Goal: Task Accomplishment & Management: Use online tool/utility

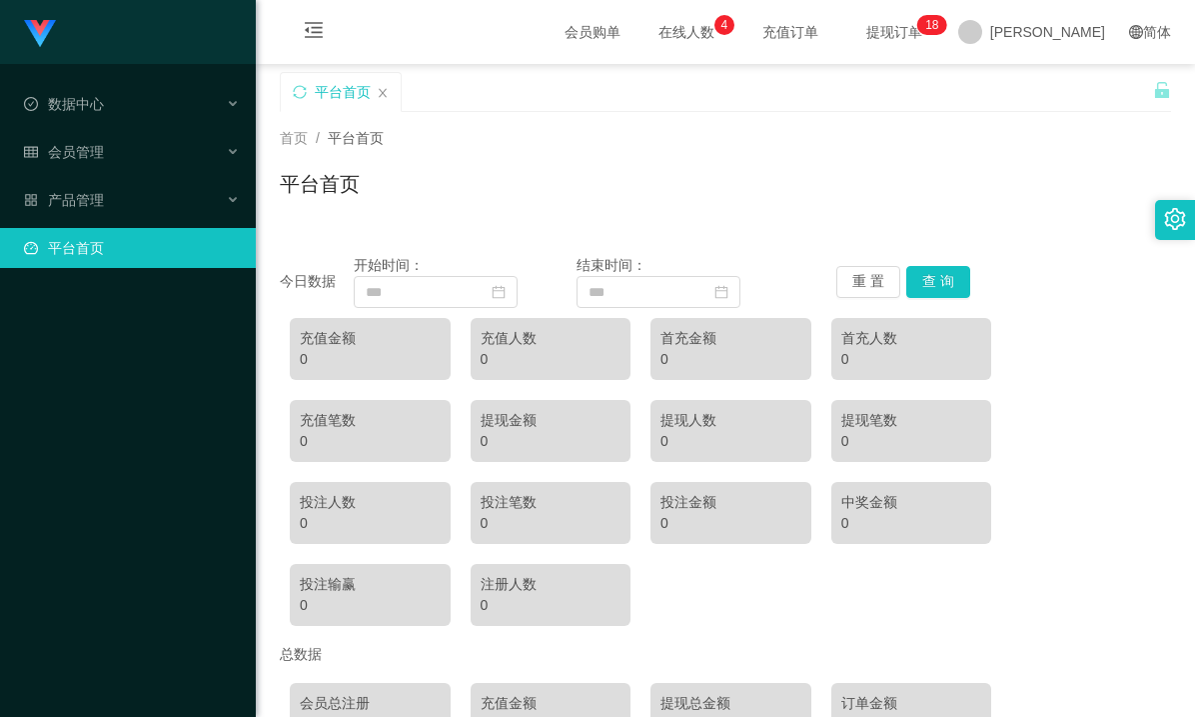
drag, startPoint x: 698, startPoint y: 109, endPoint x: 868, endPoint y: 40, distance: 183.4
click at [701, 109] on div "平台首页" at bounding box center [717, 106] width 874 height 69
drag, startPoint x: 953, startPoint y: 26, endPoint x: 960, endPoint y: 0, distance: 27.2
click at [933, 25] on span "提现订单 0 1 2 3 4 5 6 7 8 9 0 1 2 3 4 5 6 7 8 9 0 1 2 3 4 5 6 7 8 9 0 1 2 3 4 5 6 …" at bounding box center [895, 32] width 76 height 14
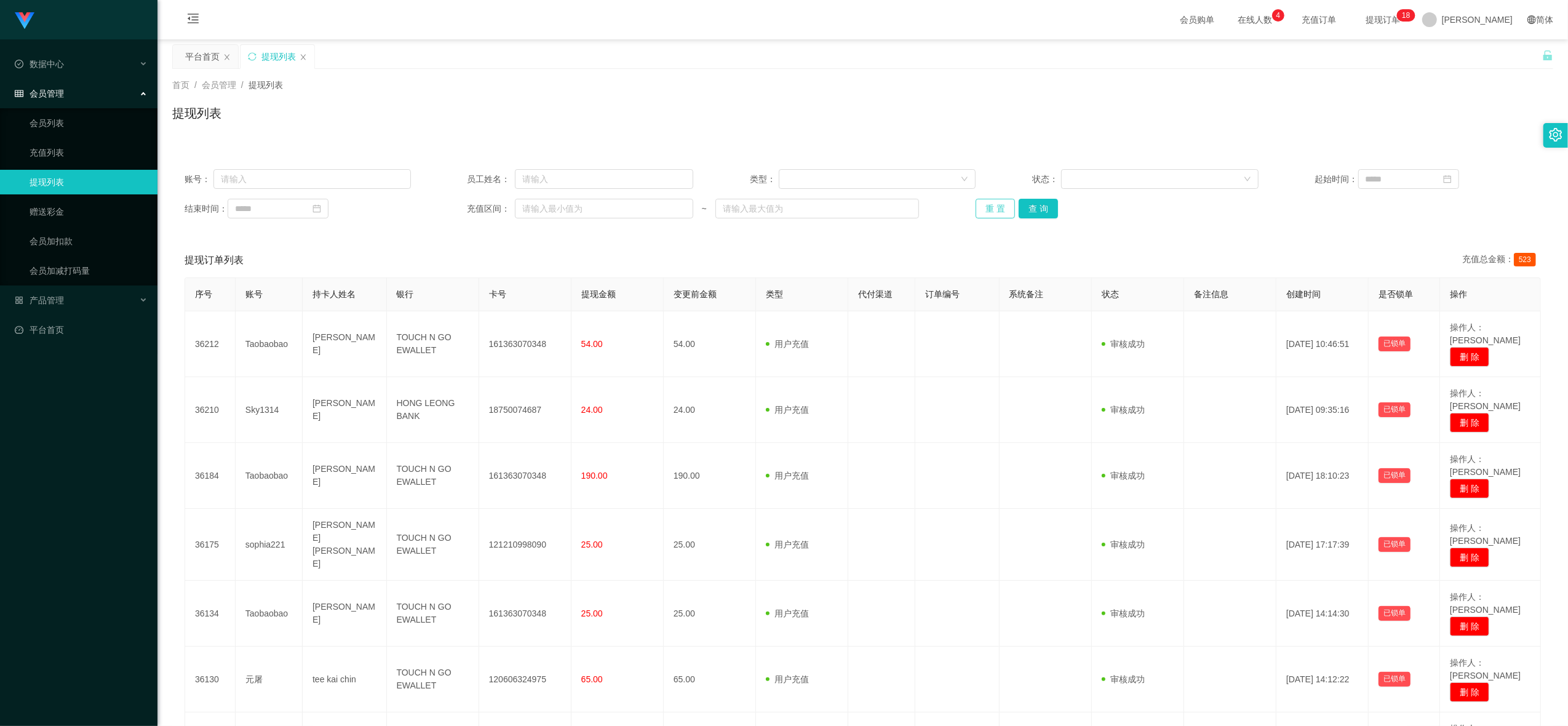
click at [735, 200] on button "重 置" at bounding box center [995, 209] width 39 height 20
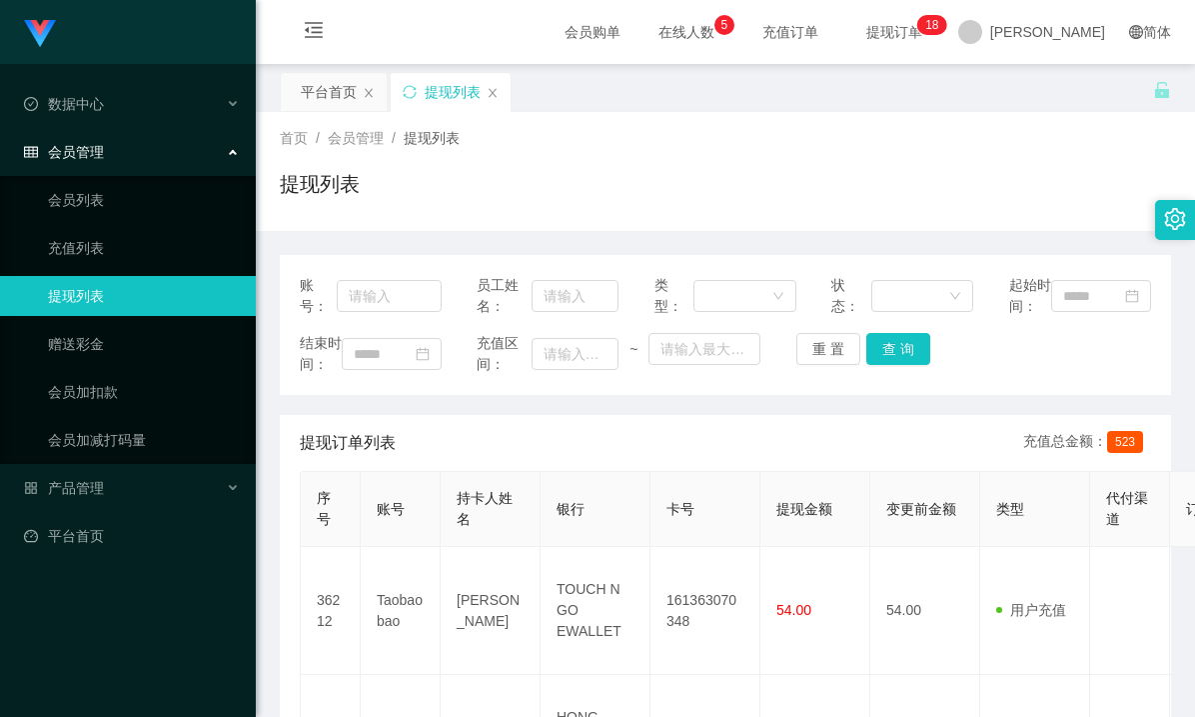
click at [596, 118] on div "首页 / 会员管理 / 提现列表 / 提现列表" at bounding box center [726, 171] width 940 height 119
click at [93, 334] on link "赠送彩金" at bounding box center [144, 344] width 192 height 40
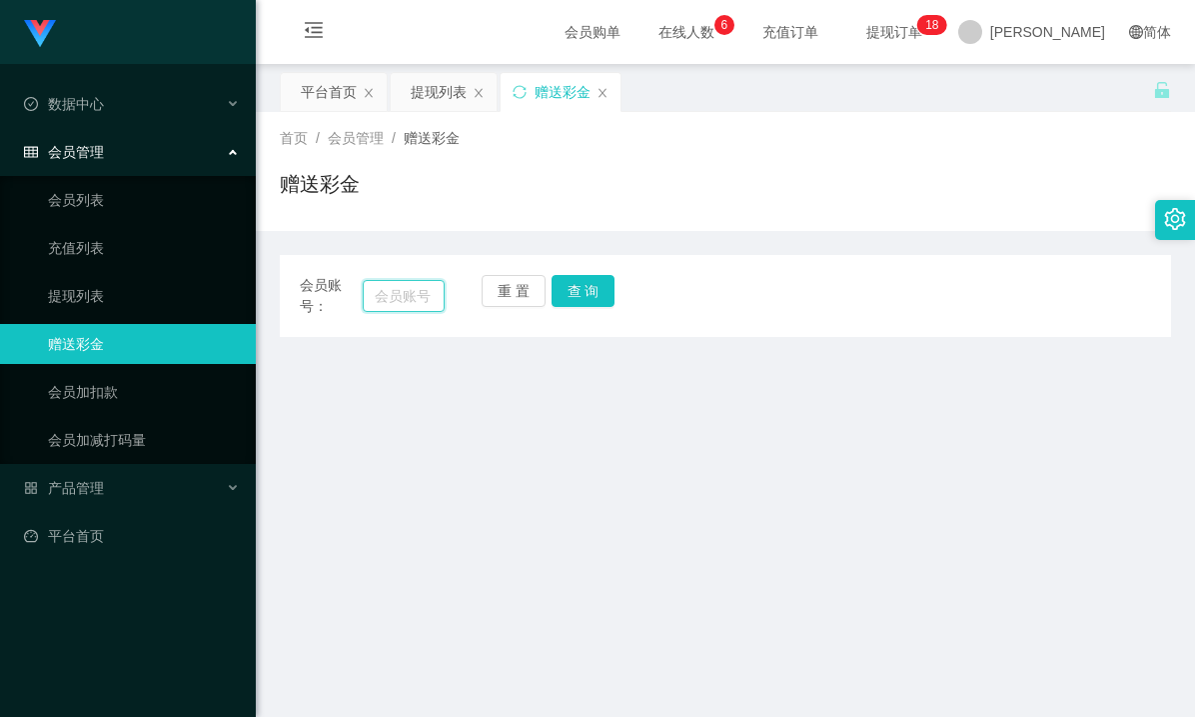
click at [377, 292] on input "text" at bounding box center [404, 296] width 83 height 32
paste input "Royow"
type input "Royow"
click at [589, 296] on button "查 询" at bounding box center [584, 291] width 64 height 32
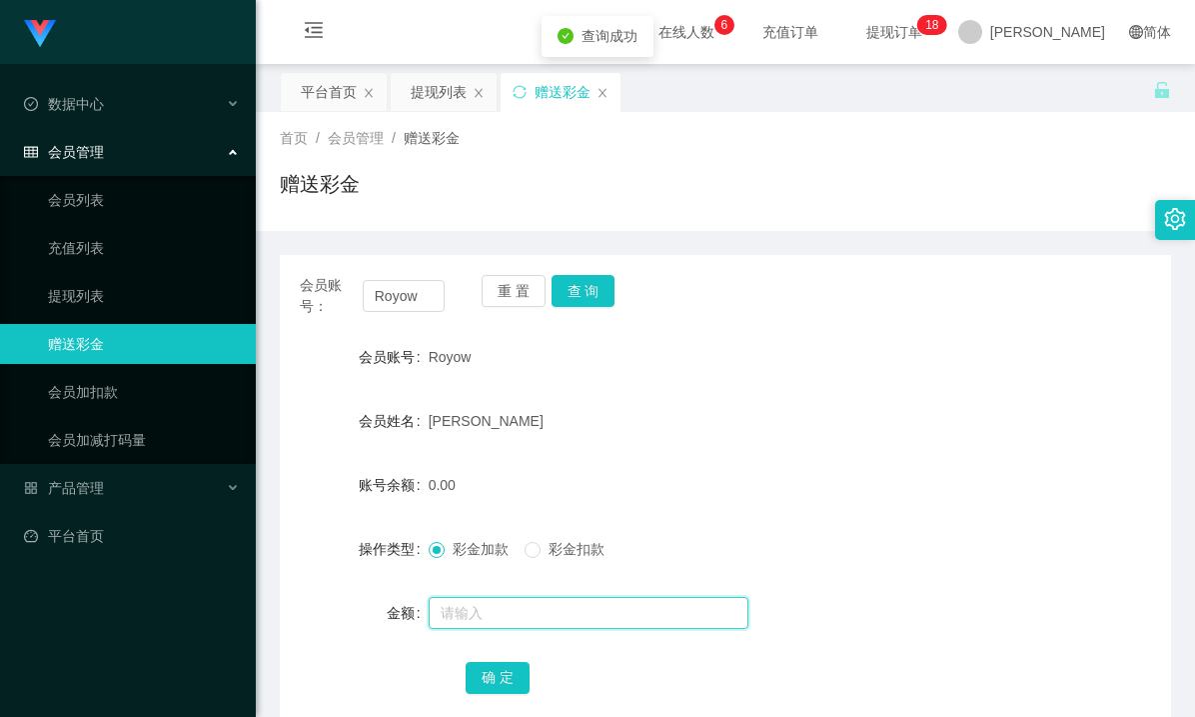
click at [533, 620] on input "text" at bounding box center [589, 613] width 320 height 32
type input "24"
click at [485, 684] on button "确 定" at bounding box center [498, 678] width 64 height 32
drag, startPoint x: 952, startPoint y: 557, endPoint x: 904, endPoint y: 378, distance: 185.2
click at [953, 556] on div "操作类型 彩金加款 彩金扣款" at bounding box center [726, 549] width 892 height 40
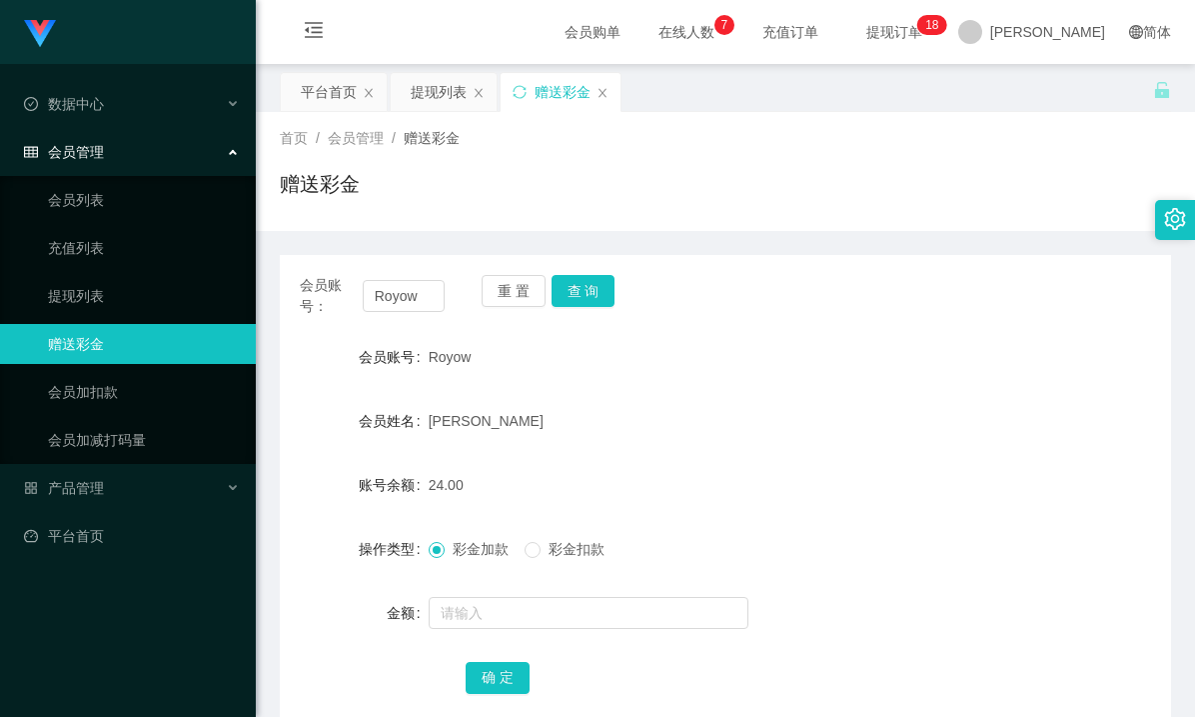
drag, startPoint x: 780, startPoint y: 136, endPoint x: 1029, endPoint y: 2, distance: 283.5
click at [781, 136] on div "首页 / 会员管理 / 赠送彩金 /" at bounding box center [726, 138] width 892 height 21
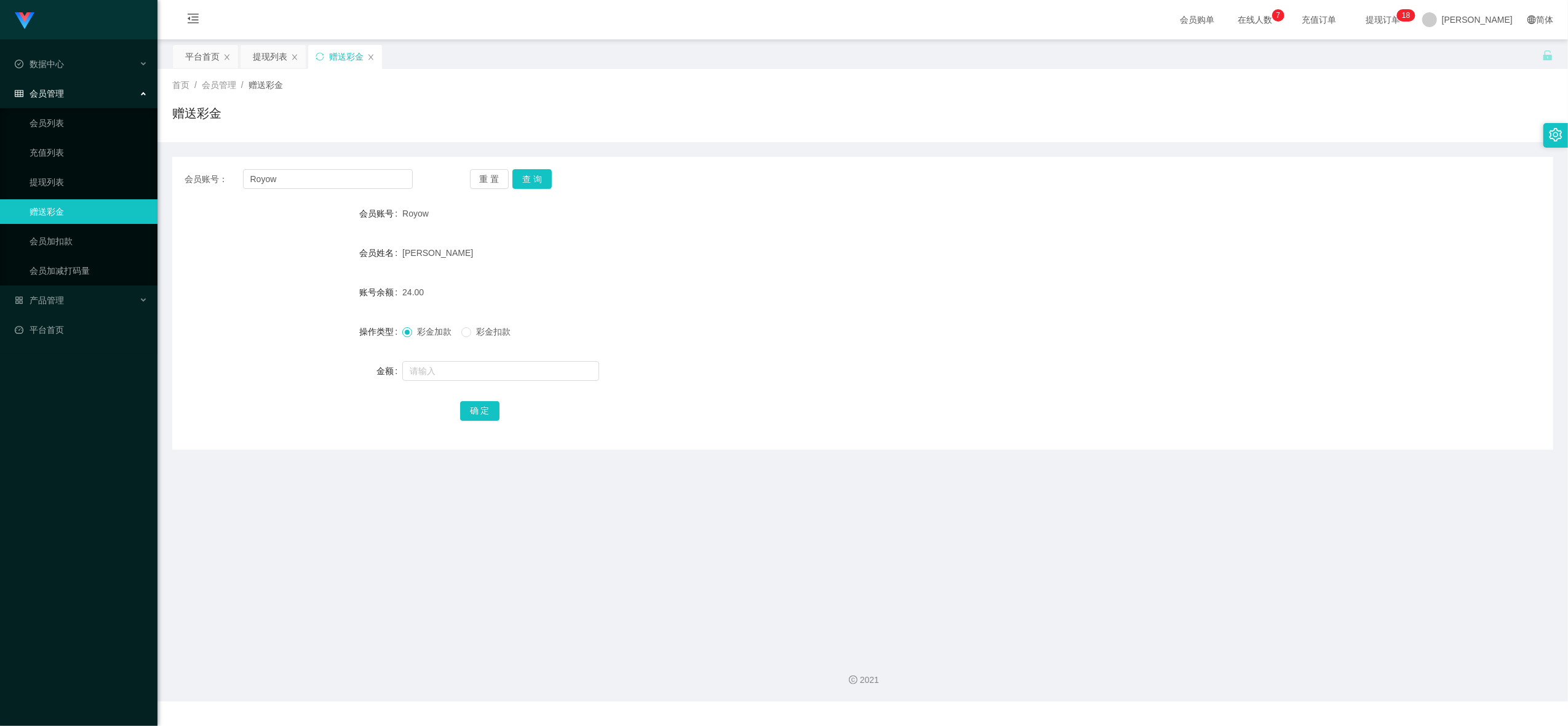
drag, startPoint x: 261, startPoint y: 50, endPoint x: 219, endPoint y: 42, distance: 42.8
click at [262, 50] on div "提现列表" at bounding box center [270, 57] width 34 height 23
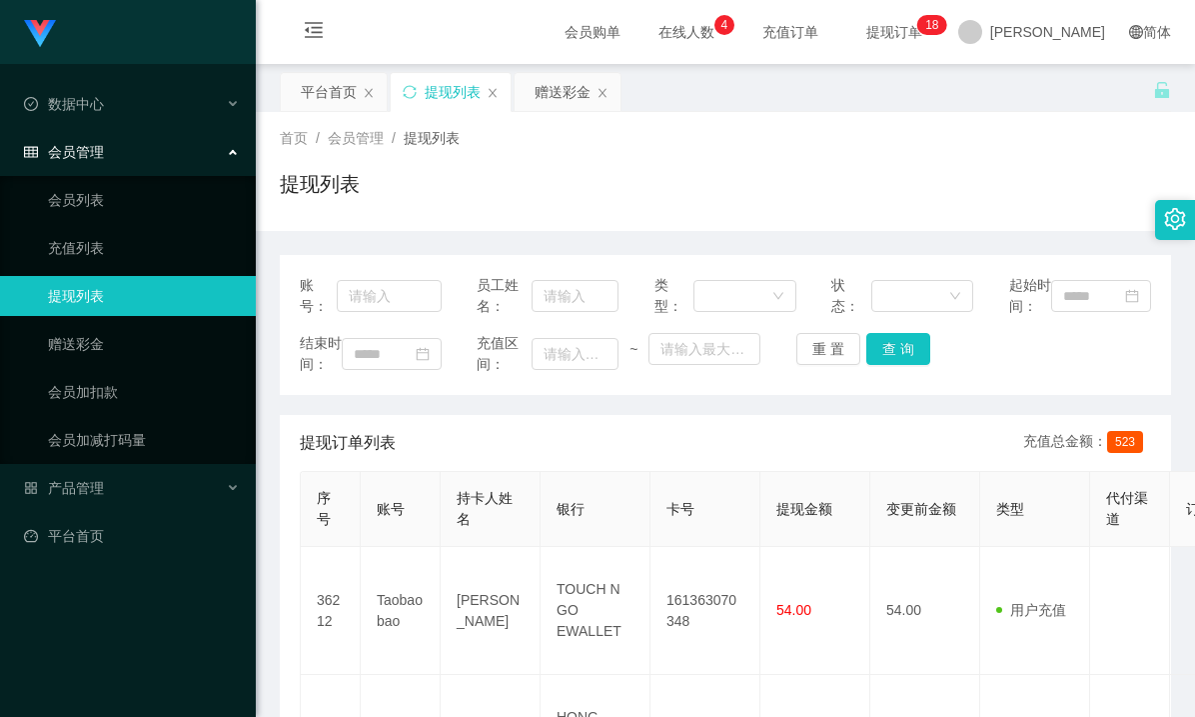
click at [545, 93] on div "赠送彩金" at bounding box center [563, 92] width 56 height 38
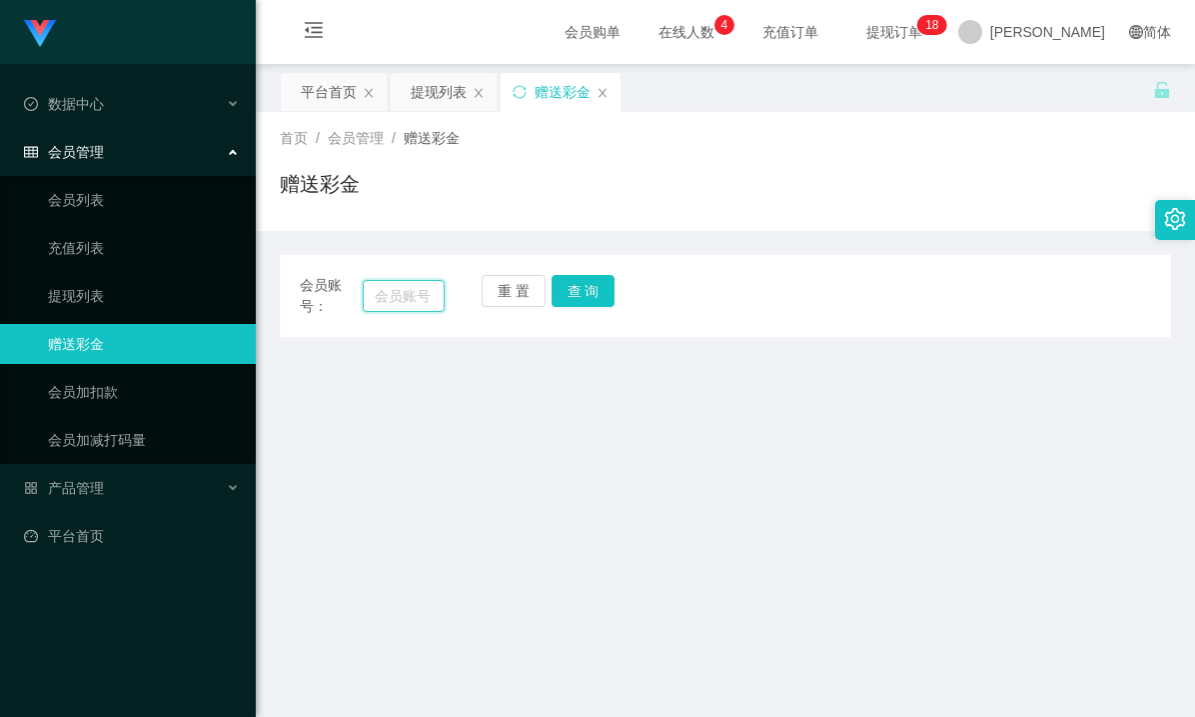
click at [397, 284] on input "text" at bounding box center [404, 296] width 83 height 32
paste input "[PERSON_NAME]"
type input "[PERSON_NAME]"
click at [566, 290] on button "查 询" at bounding box center [584, 291] width 64 height 32
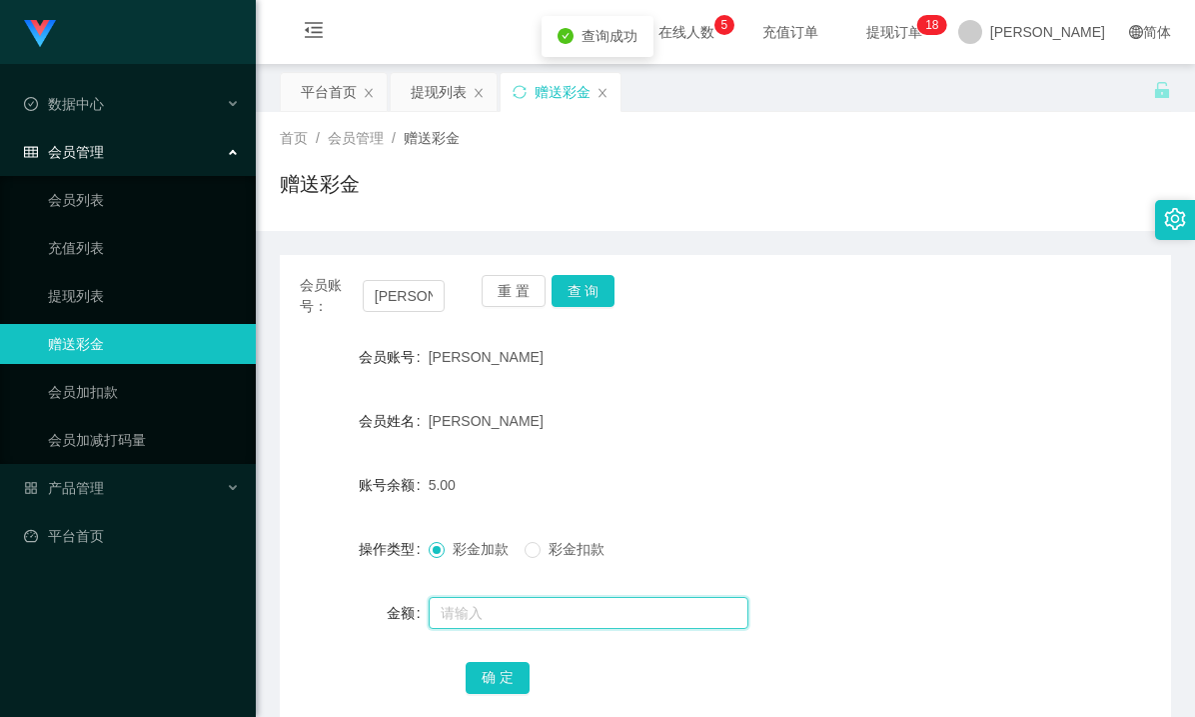
drag, startPoint x: 485, startPoint y: 622, endPoint x: 494, endPoint y: 616, distance: 10.8
click at [493, 616] on input "text" at bounding box center [589, 613] width 320 height 32
type input "15"
click at [492, 677] on button "确 定" at bounding box center [498, 678] width 64 height 32
